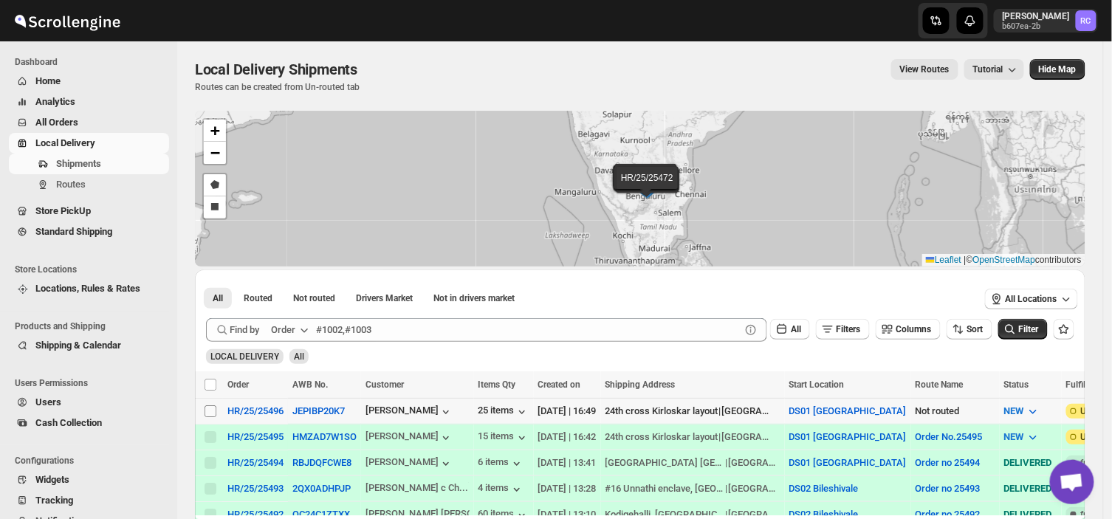
click at [209, 410] on input "Select shipment" at bounding box center [210, 411] width 12 height 12
checkbox input "true"
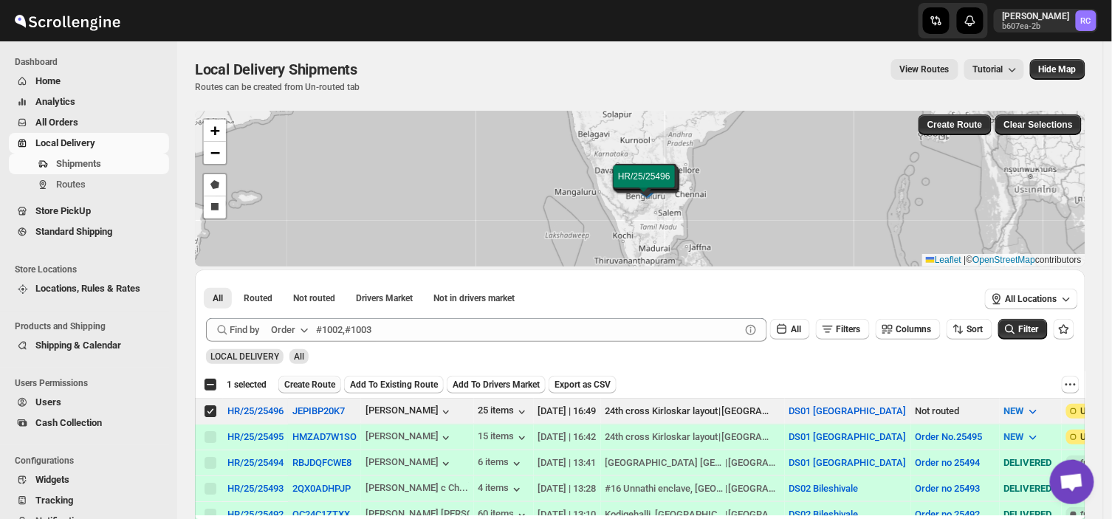
click at [315, 380] on span "Create Route" at bounding box center [309, 385] width 51 height 12
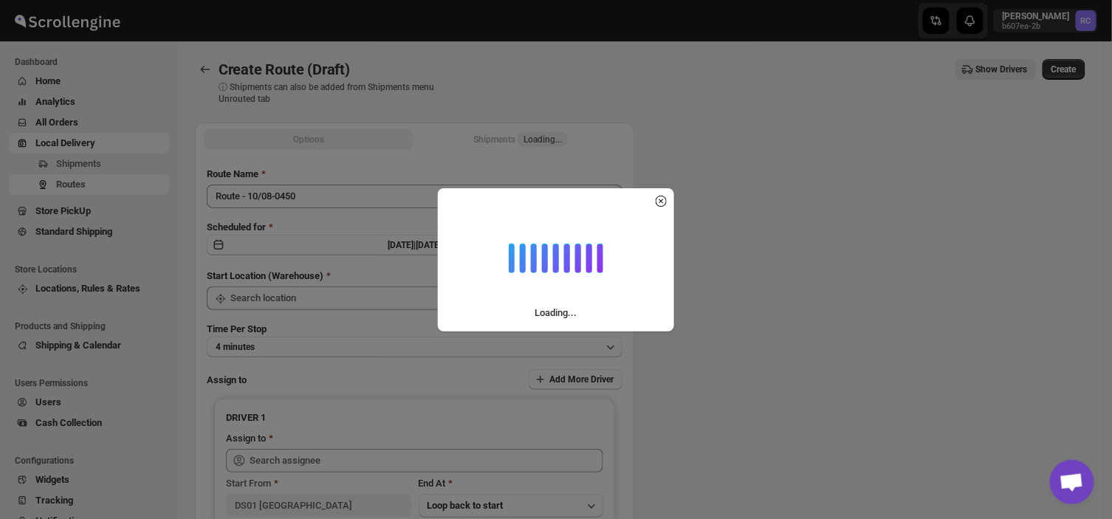
type input "DS01 [GEOGRAPHIC_DATA]"
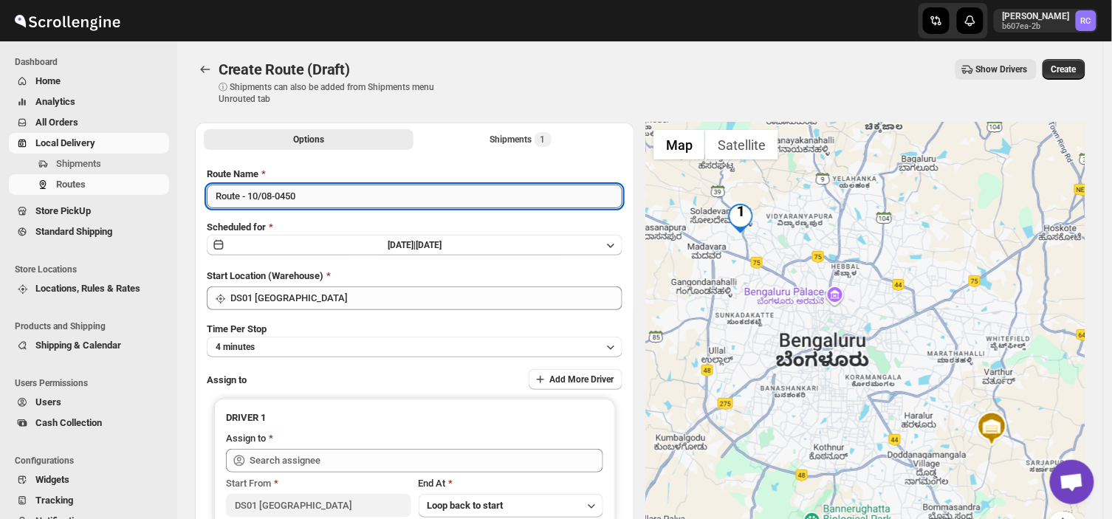
click at [305, 198] on input "Route - 10/08-0450" at bounding box center [415, 197] width 416 height 24
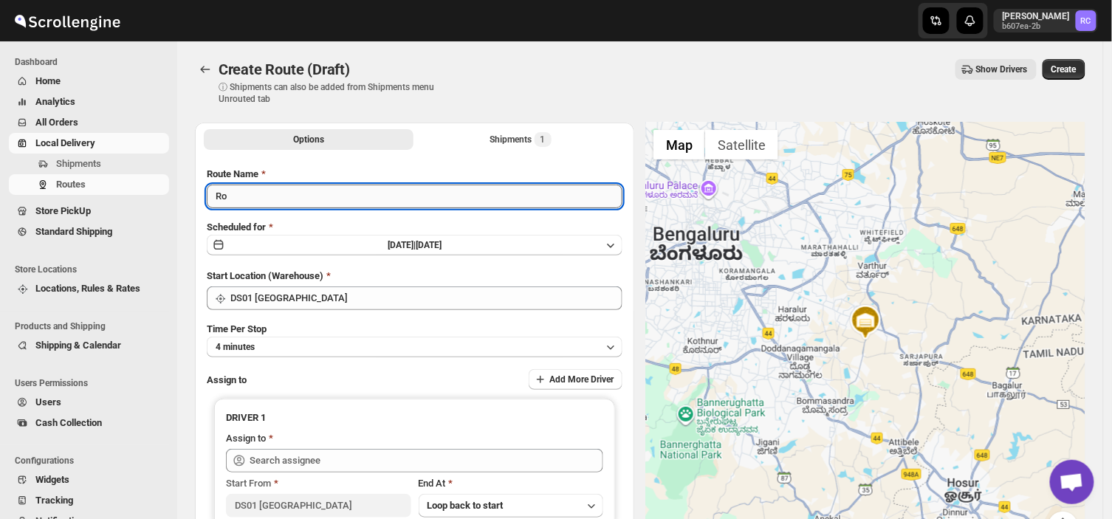
type input "R"
type input "Order no 25496"
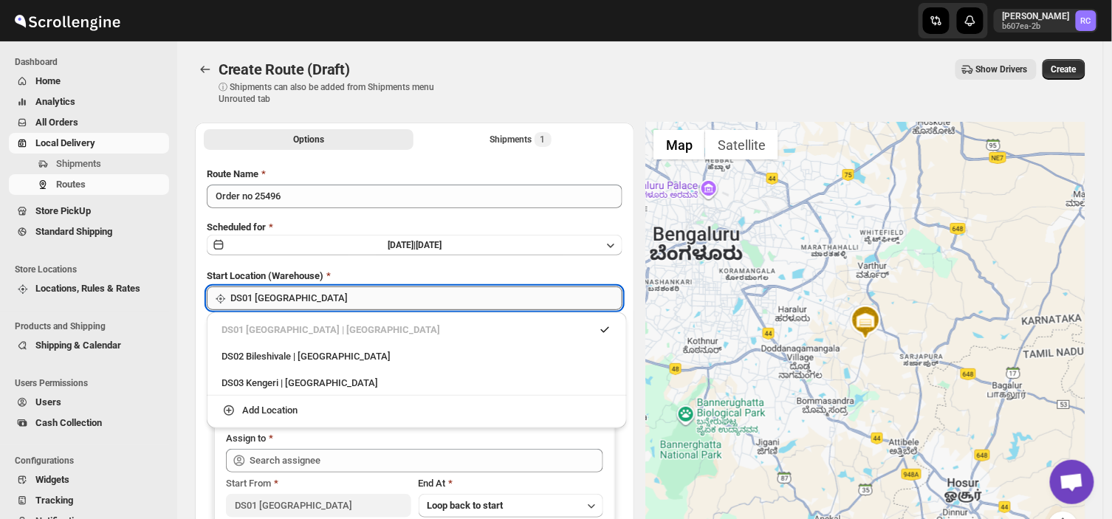
click at [296, 300] on input "DS01 [GEOGRAPHIC_DATA]" at bounding box center [426, 298] width 392 height 24
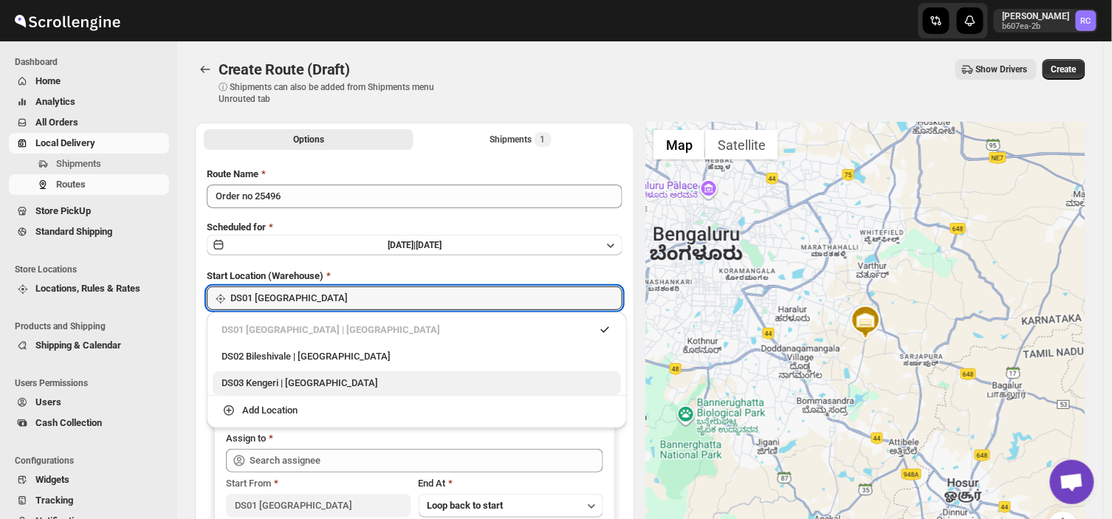
click at [290, 384] on div "DS03 Kengeri | [GEOGRAPHIC_DATA]" at bounding box center [416, 383] width 390 height 15
type input "DS03 Kengeri"
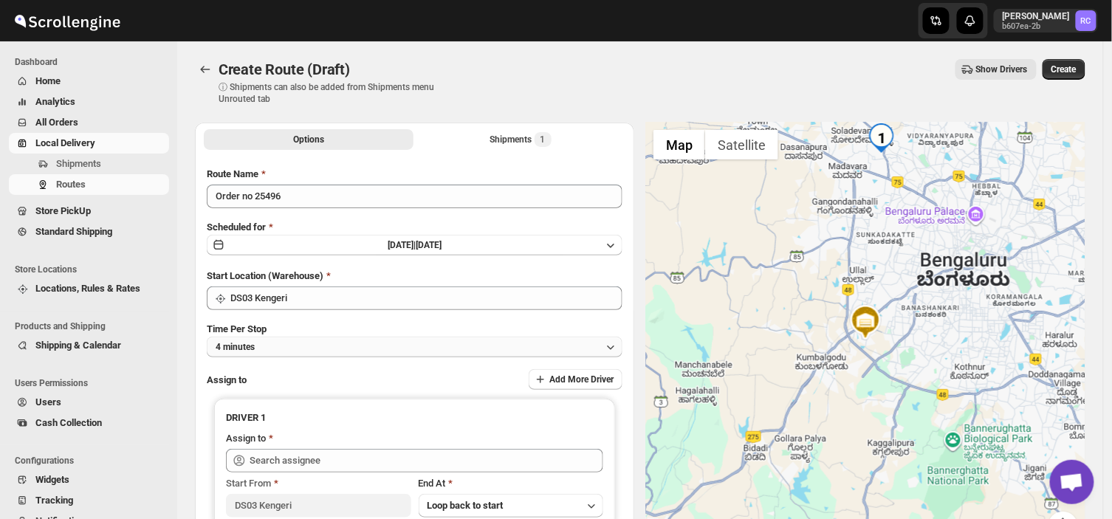
click at [278, 343] on button "4 minutes" at bounding box center [415, 347] width 416 height 21
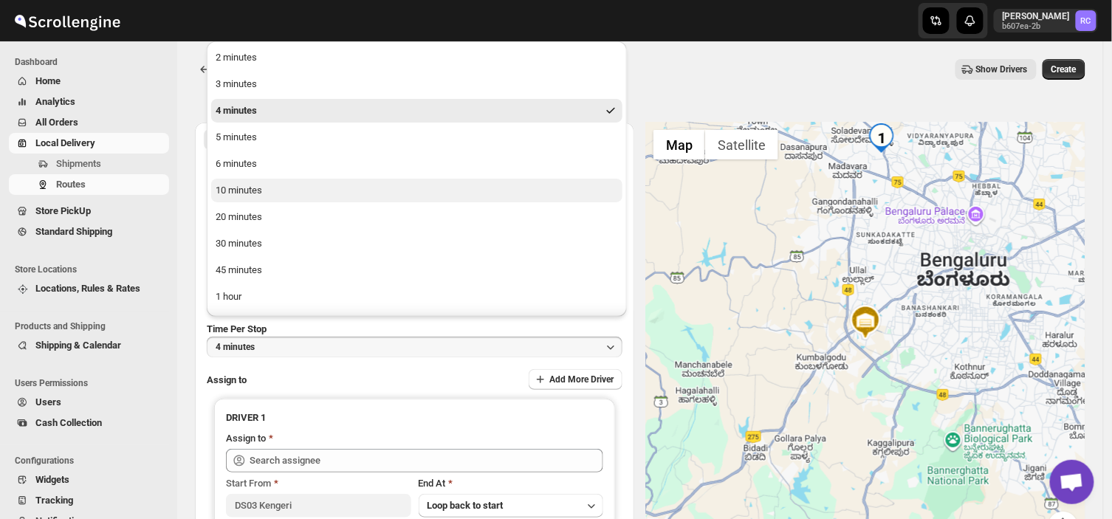
click at [269, 179] on button "10 minutes" at bounding box center [416, 191] width 411 height 24
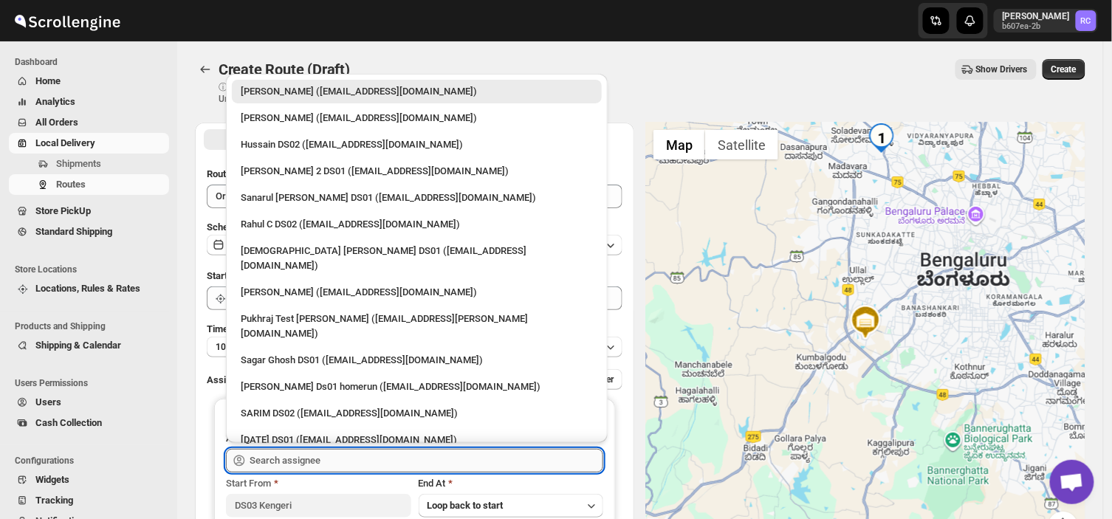
click at [354, 460] on input "text" at bounding box center [426, 461] width 354 height 24
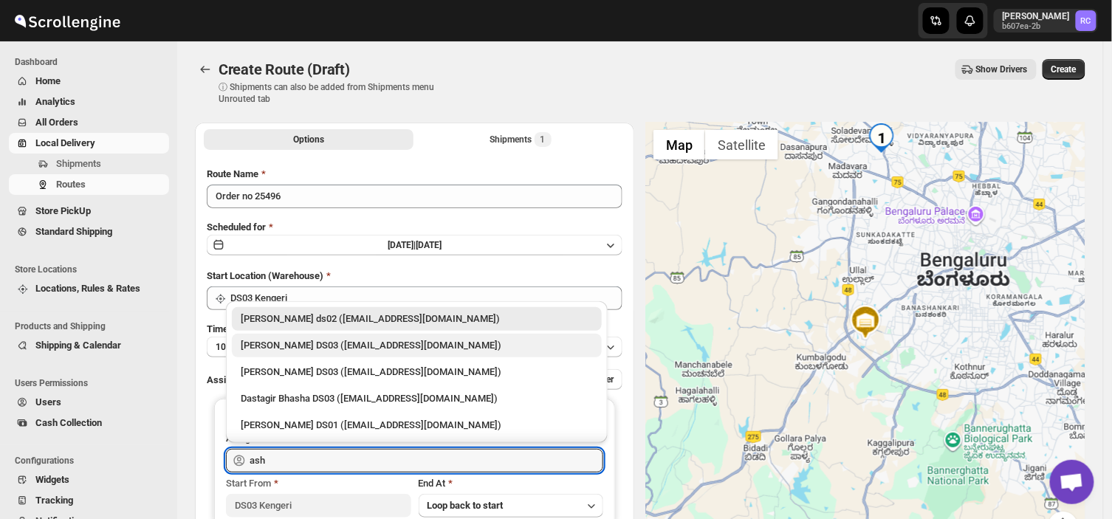
click at [312, 343] on div "[PERSON_NAME] DS03 ([EMAIL_ADDRESS][DOMAIN_NAME])" at bounding box center [417, 345] width 352 height 15
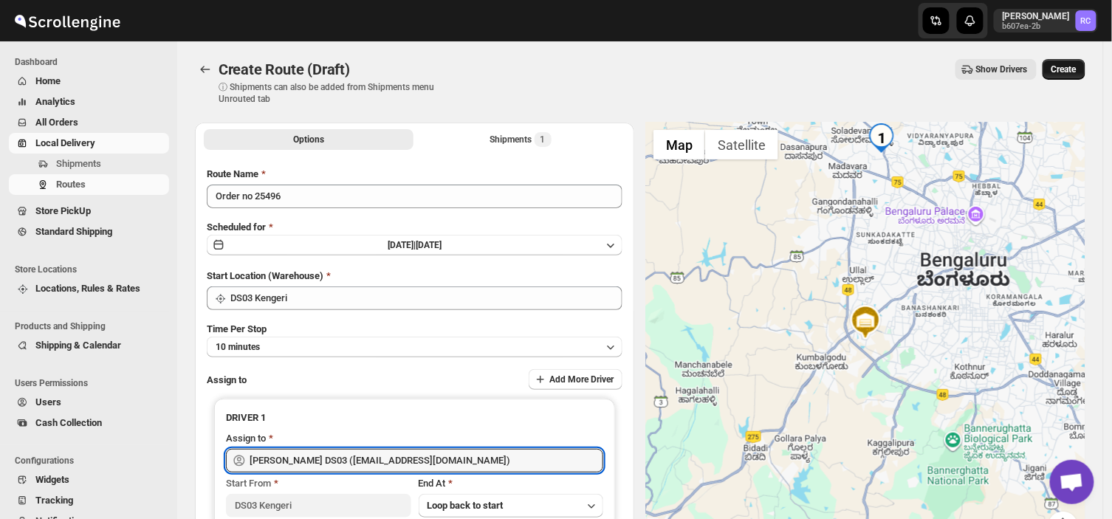
type input "[PERSON_NAME] DS03 ([EMAIL_ADDRESS][DOMAIN_NAME])"
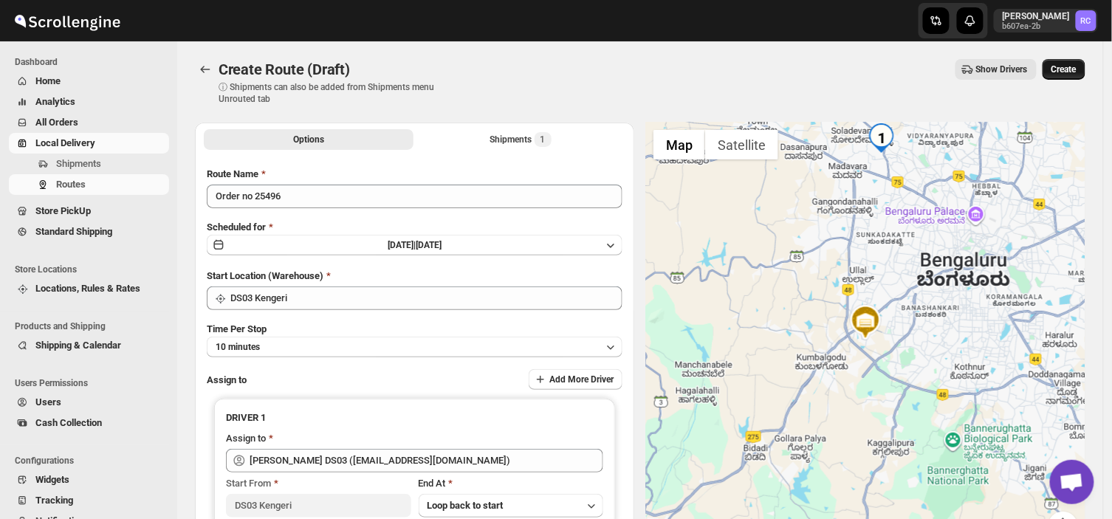
click at [1071, 68] on span "Create" at bounding box center [1063, 69] width 25 height 12
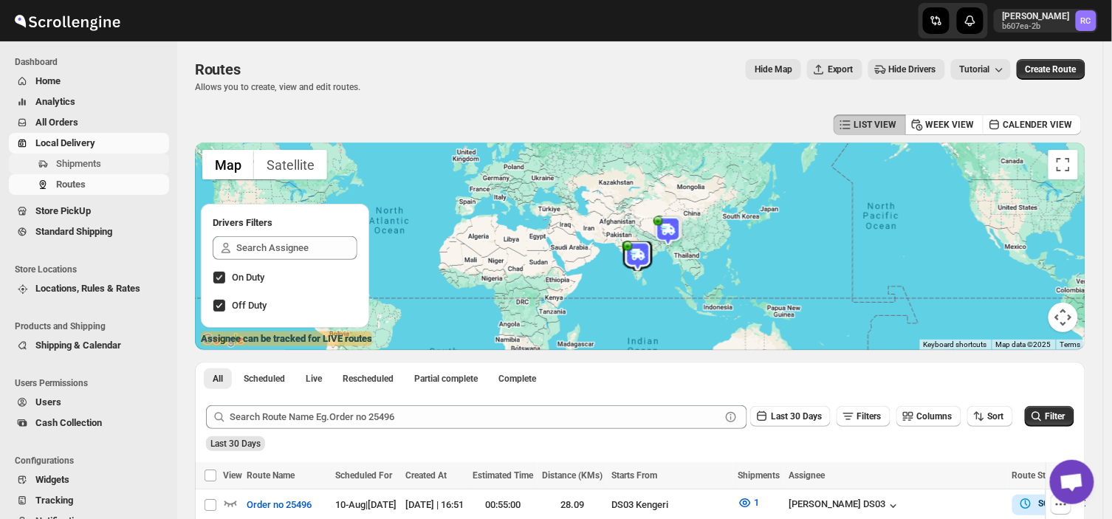
click at [111, 158] on span "Shipments" at bounding box center [111, 163] width 110 height 15
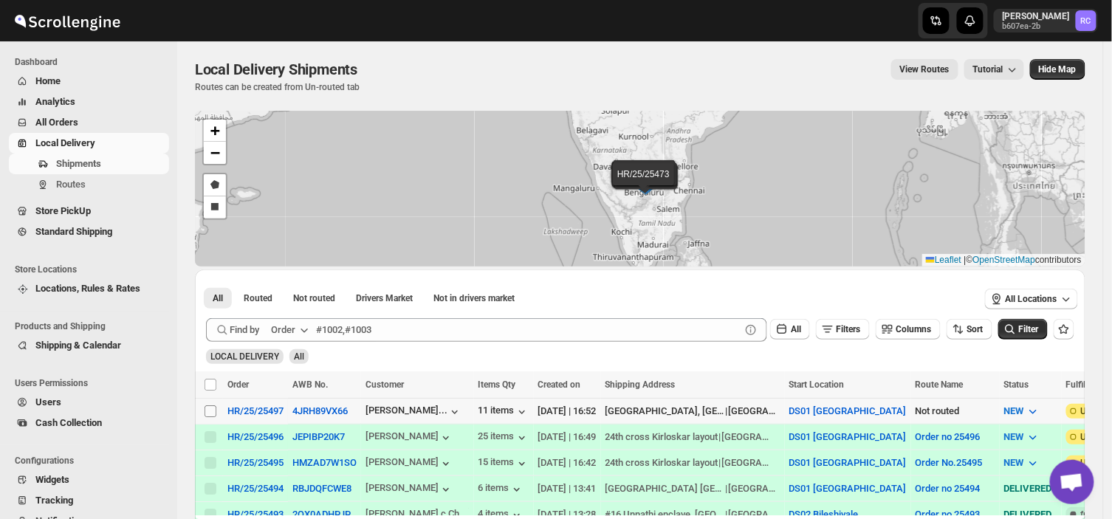
click at [208, 407] on input "Select shipment" at bounding box center [210, 411] width 12 height 12
checkbox input "true"
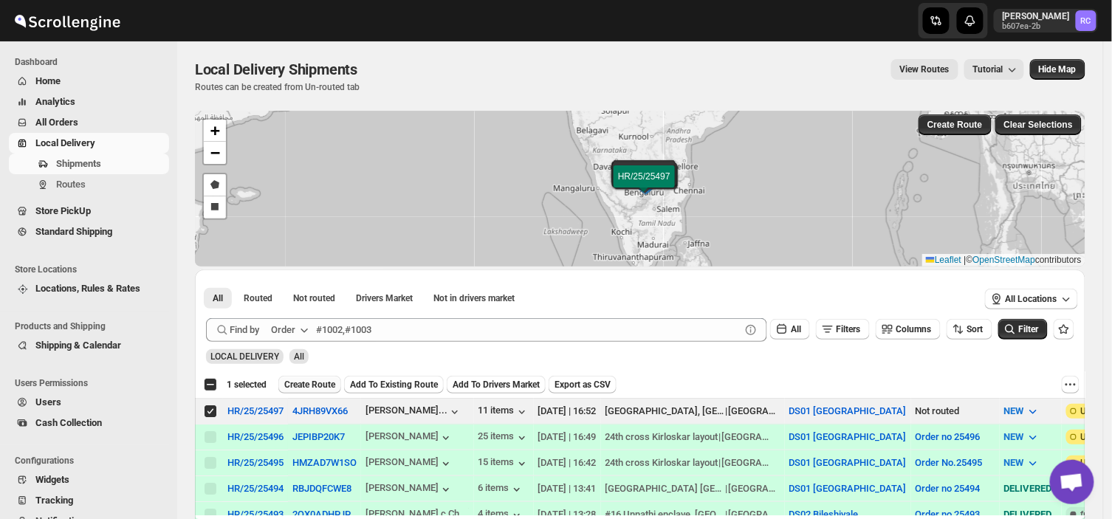
click at [310, 385] on span "Create Route" at bounding box center [309, 385] width 51 height 12
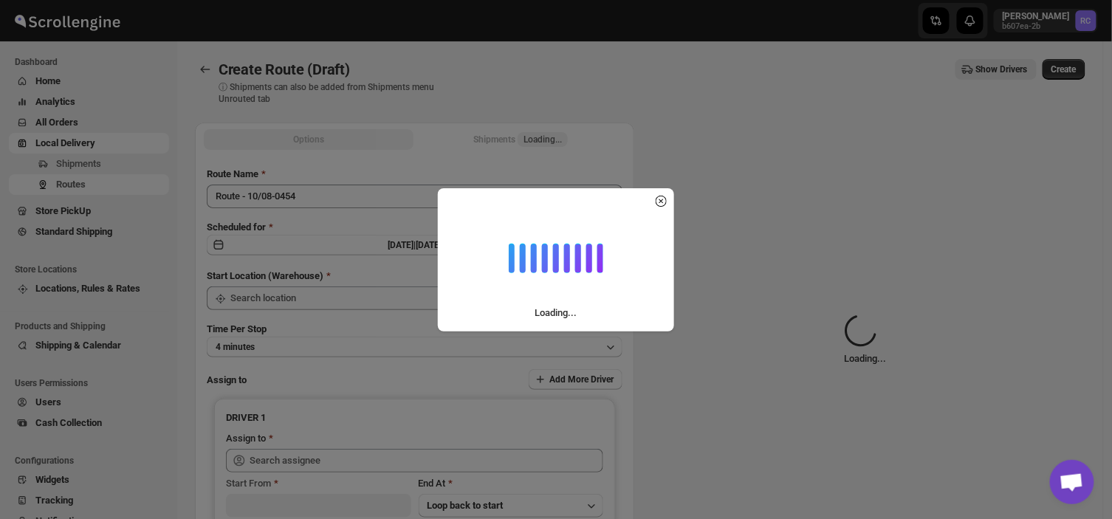
type input "DS01 [GEOGRAPHIC_DATA]"
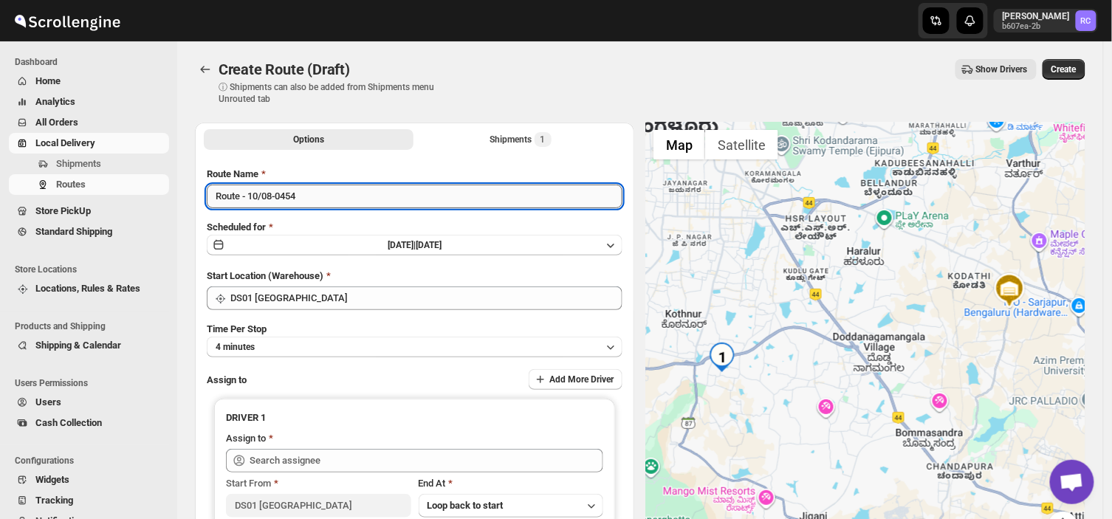
click at [307, 199] on input "Route - 10/08-0454" at bounding box center [415, 197] width 416 height 24
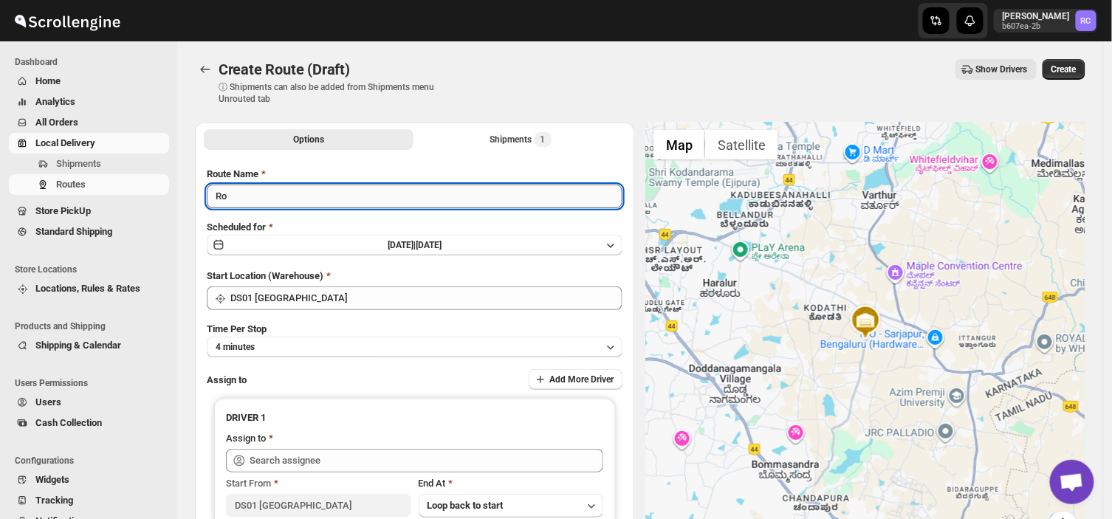
type input "R"
type input "Order no 25497"
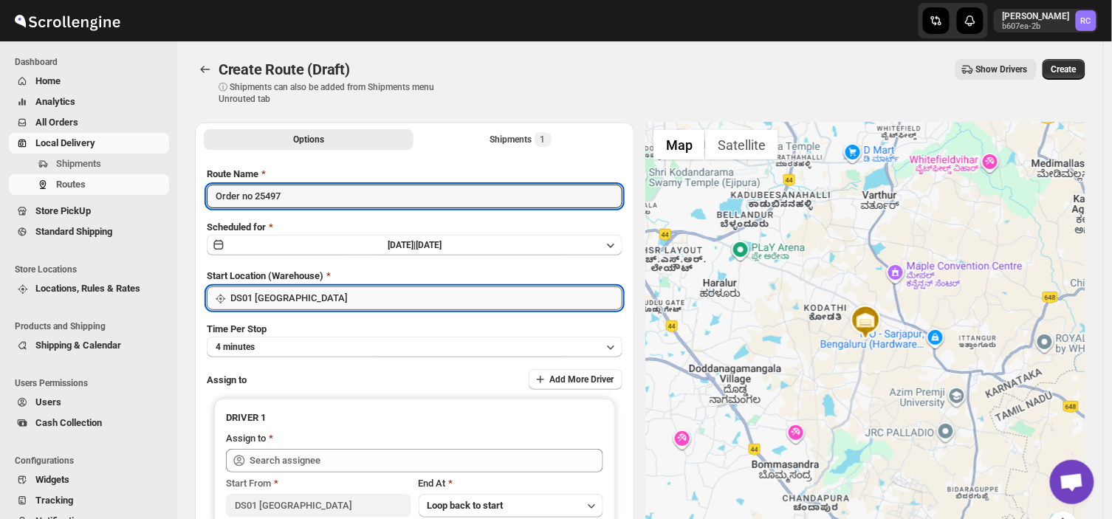
click at [319, 300] on input "DS01 [GEOGRAPHIC_DATA]" at bounding box center [426, 298] width 392 height 24
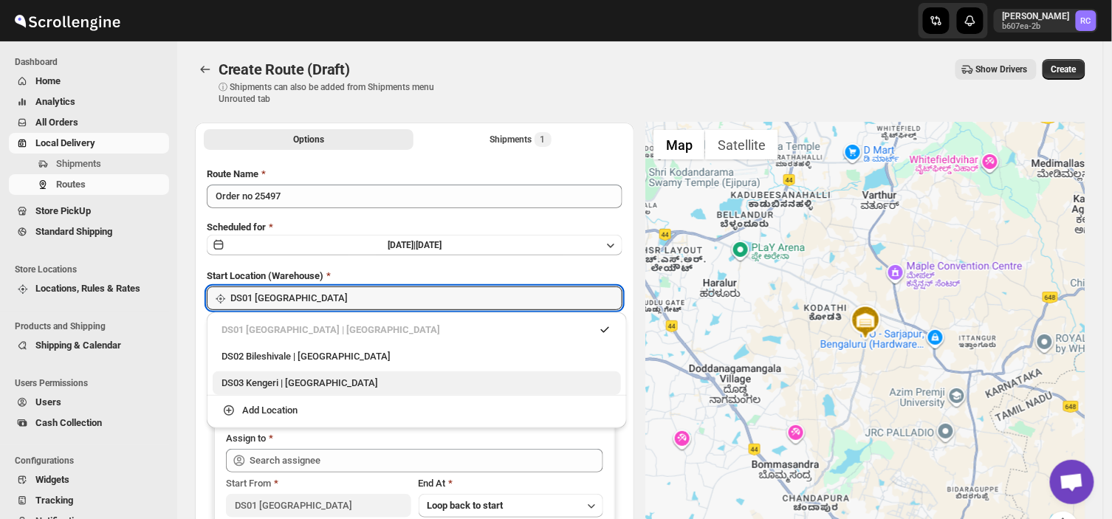
click at [298, 384] on div "DS03 Kengeri | [GEOGRAPHIC_DATA]" at bounding box center [416, 383] width 390 height 15
type input "DS03 Kengeri"
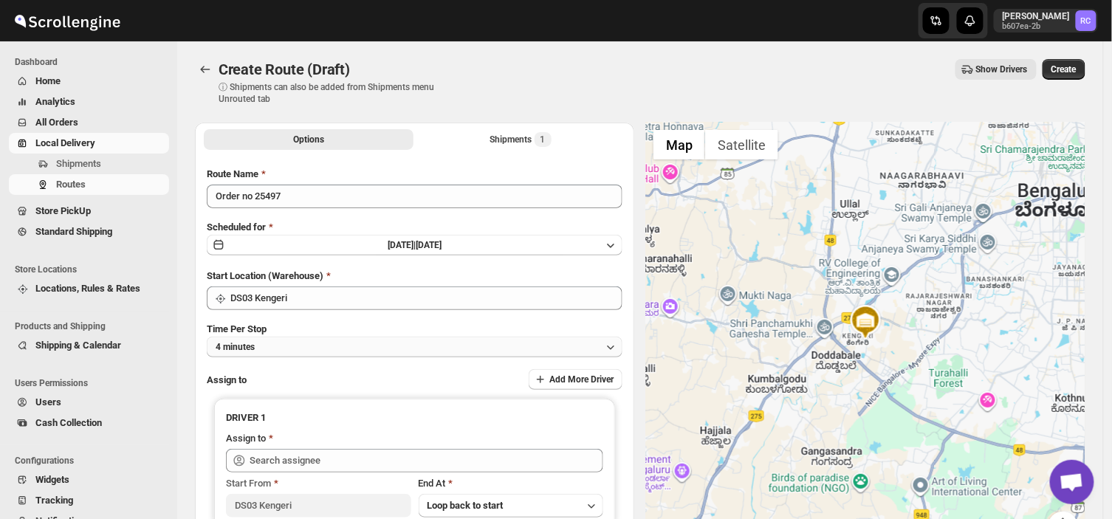
click at [291, 349] on button "4 minutes" at bounding box center [415, 347] width 416 height 21
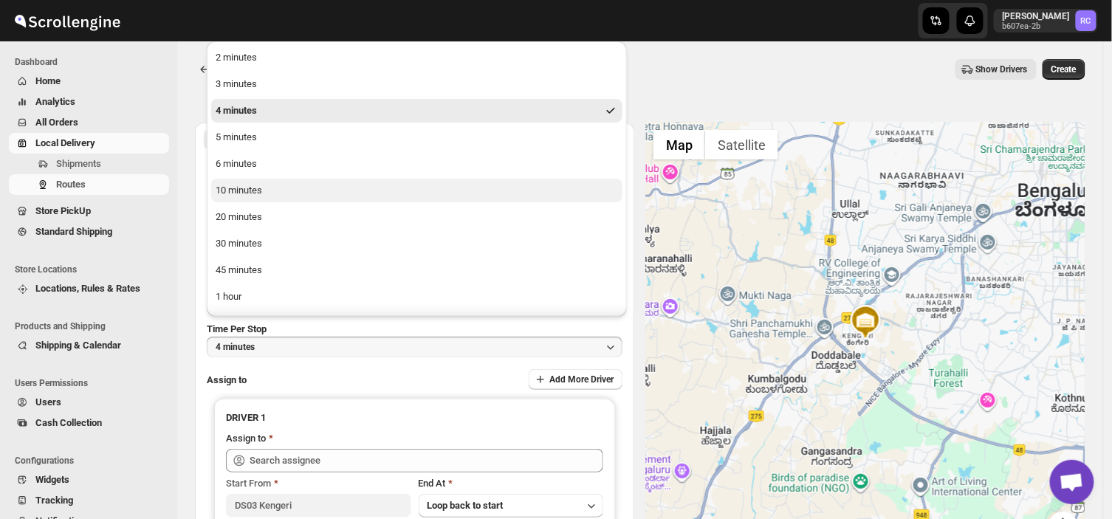
click at [233, 189] on div "10 minutes" at bounding box center [239, 190] width 47 height 15
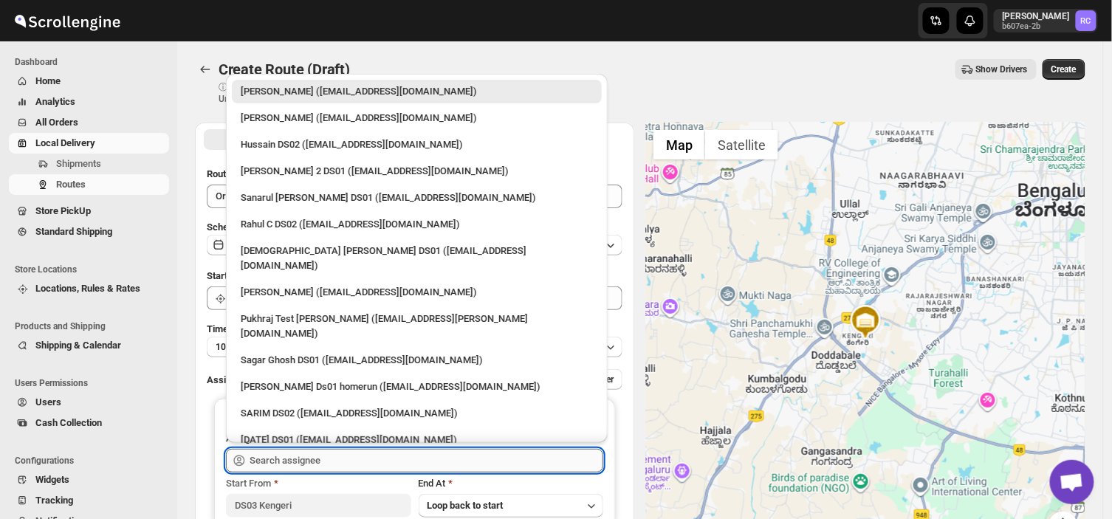
click at [337, 459] on input "text" at bounding box center [426, 461] width 354 height 24
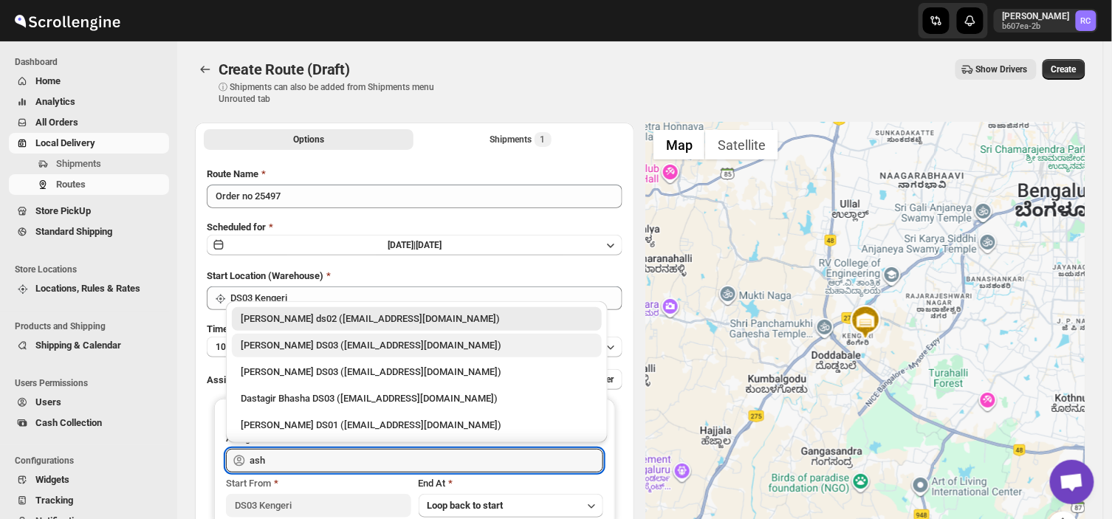
click at [275, 348] on div "[PERSON_NAME] DS03 ([EMAIL_ADDRESS][DOMAIN_NAME])" at bounding box center [417, 345] width 352 height 15
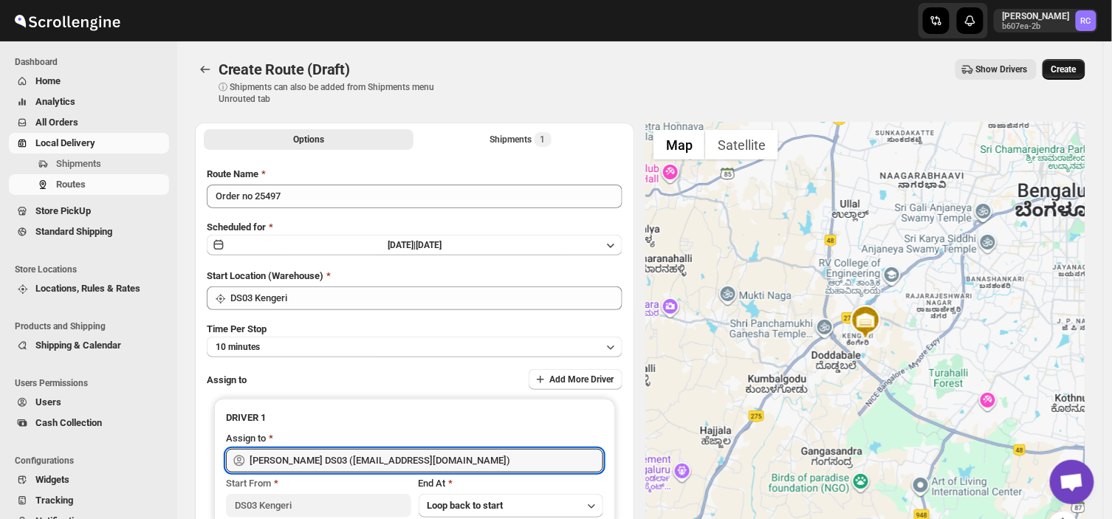
type input "[PERSON_NAME] DS03 ([EMAIL_ADDRESS][DOMAIN_NAME])"
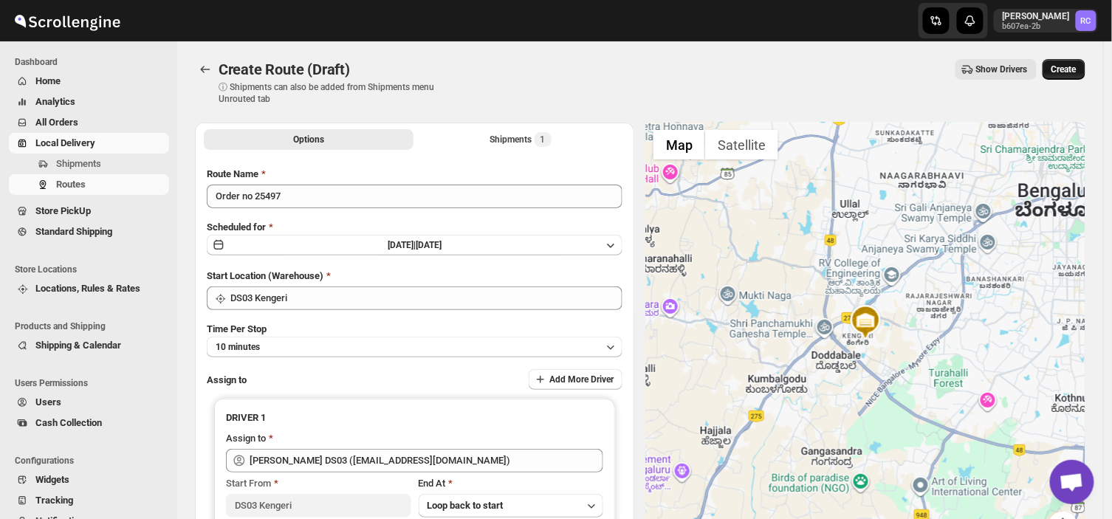
click at [1080, 61] on button "Create" at bounding box center [1063, 69] width 43 height 21
